Goal: Information Seeking & Learning: Learn about a topic

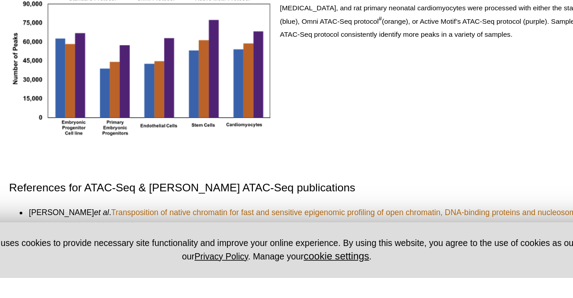
scroll to position [2143, 0]
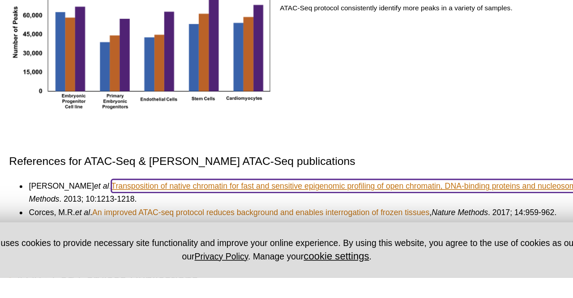
click at [229, 231] on link "Transposition of native chromatin for fast and sensitive epigenomic profiling o…" at bounding box center [300, 235] width 339 height 9
